Goal: Transaction & Acquisition: Purchase product/service

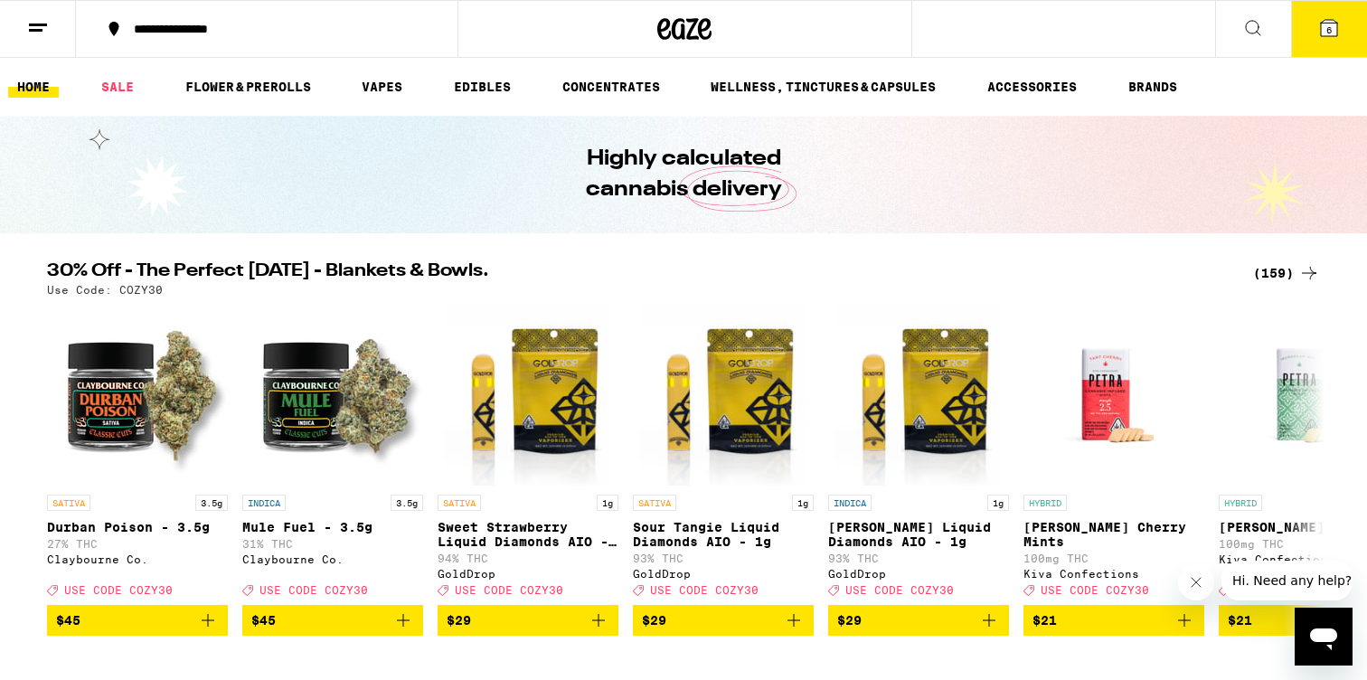
click at [1284, 271] on div "(159)" at bounding box center [1286, 273] width 67 height 22
